Goal: Information Seeking & Learning: Compare options

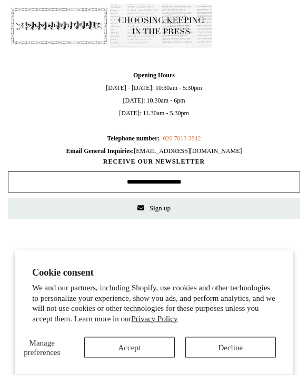
scroll to position [803, 0]
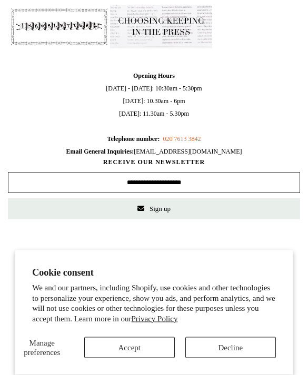
click at [103, 358] on button "Accept" at bounding box center [129, 347] width 90 height 21
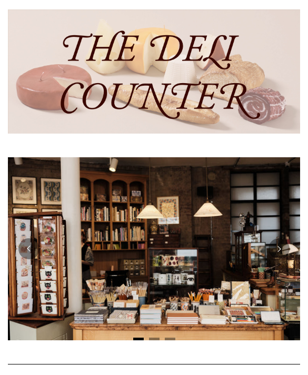
scroll to position [0, 0]
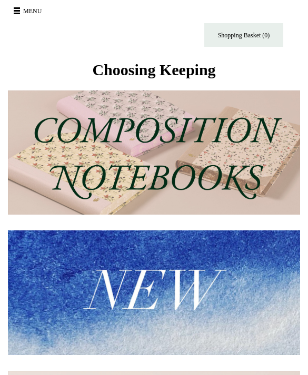
click at [16, 15] on button "Menu" at bounding box center [29, 11] width 37 height 17
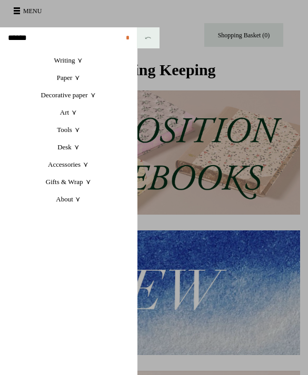
click at [68, 117] on link "Art +" at bounding box center [68, 112] width 137 height 17
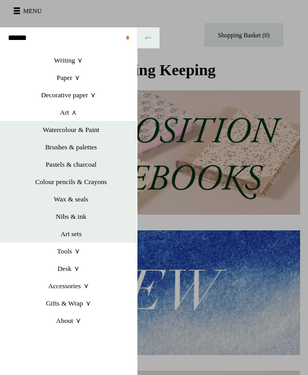
click at [44, 131] on link "Watercolour & Paint" at bounding box center [70, 129] width 131 height 17
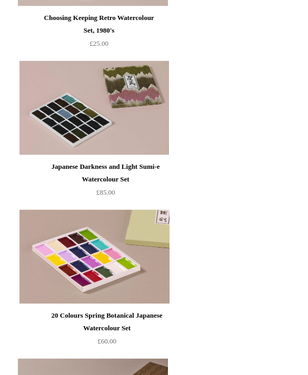
scroll to position [2103, 0]
click at [88, 181] on div "Japanese Darkness and Light Sumi-e Watercolour Set" at bounding box center [105, 172] width 125 height 25
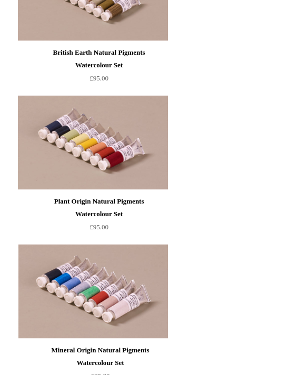
scroll to position [5838, 0]
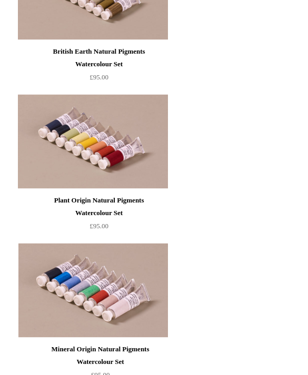
click at [50, 70] on div "British Earth Natural Pigments Watercolour Set" at bounding box center [99, 57] width 114 height 25
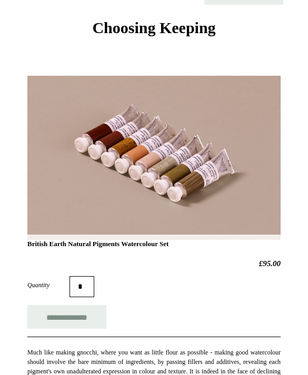
scroll to position [42, 0]
